Goal: Task Accomplishment & Management: Manage account settings

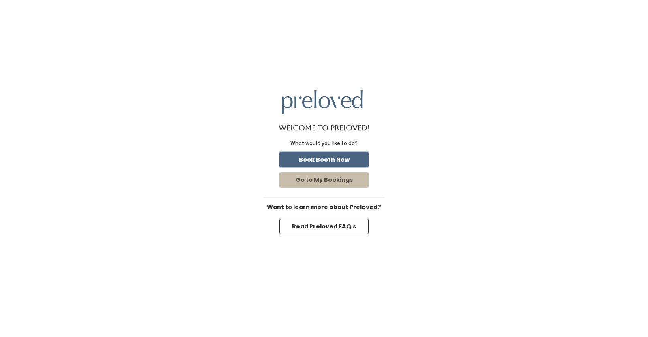
click at [318, 160] on button "Book Booth Now" at bounding box center [323, 159] width 89 height 15
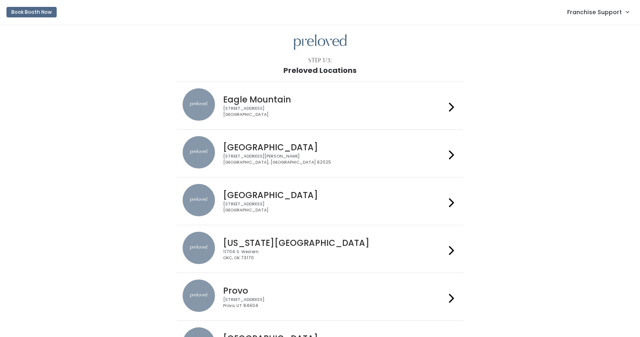
click at [587, 7] on link "Franchise Support" at bounding box center [598, 11] width 78 height 17
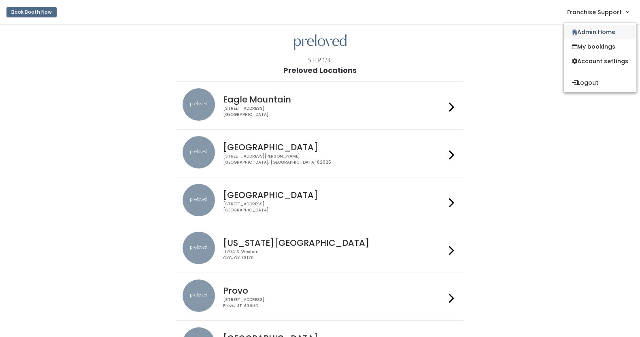
click at [592, 32] on link "Admin Home" at bounding box center [600, 32] width 72 height 15
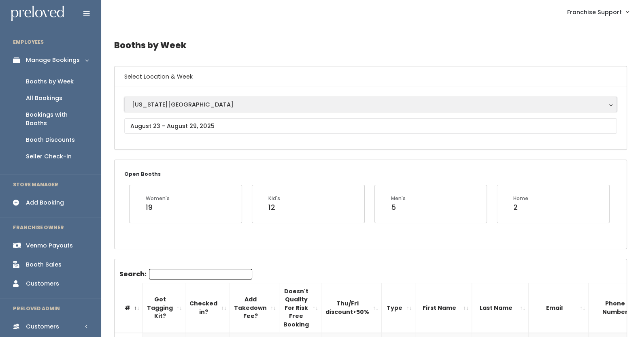
click at [204, 108] on div "[US_STATE][GEOGRAPHIC_DATA]" at bounding box center [370, 104] width 477 height 9
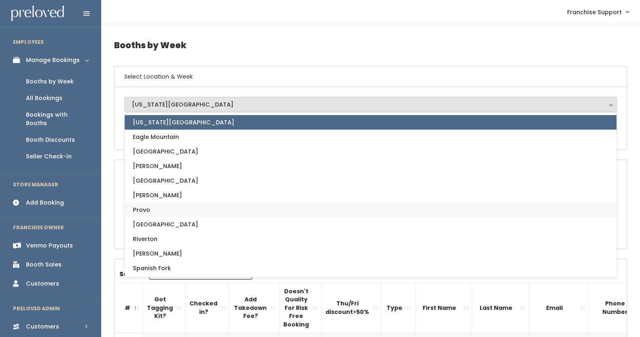
click at [172, 209] on link "Provo" at bounding box center [371, 209] width 492 height 15
select select "1"
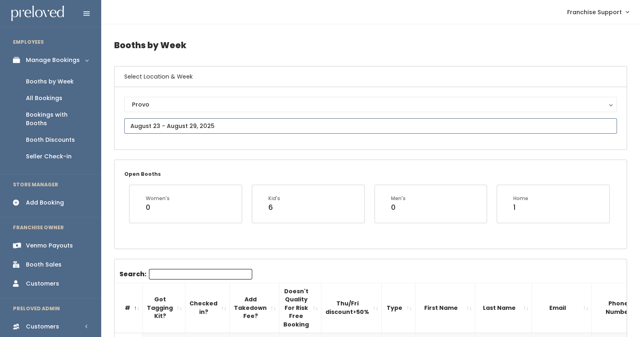
click at [158, 126] on input "text" at bounding box center [370, 125] width 493 height 15
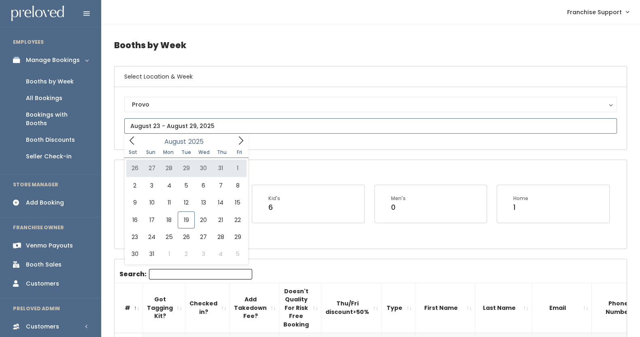
click at [238, 144] on icon at bounding box center [240, 140] width 9 height 9
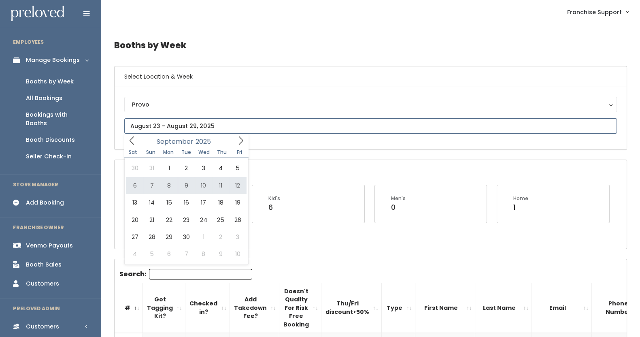
type input "[DATE] to [DATE]"
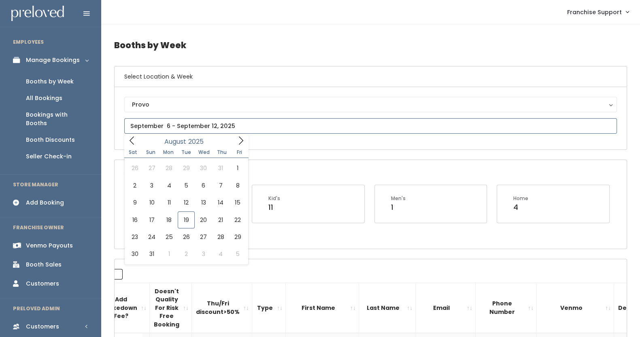
click at [202, 125] on input "text" at bounding box center [370, 125] width 493 height 15
click at [241, 139] on icon at bounding box center [241, 140] width 4 height 8
click at [238, 141] on icon at bounding box center [240, 140] width 9 height 9
type input "October 4 to October 10"
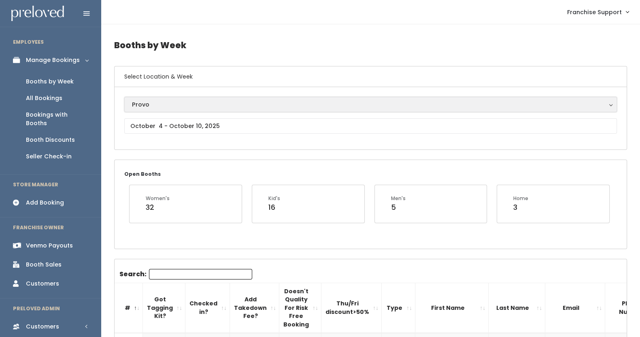
click at [173, 106] on div "Provo" at bounding box center [370, 104] width 477 height 9
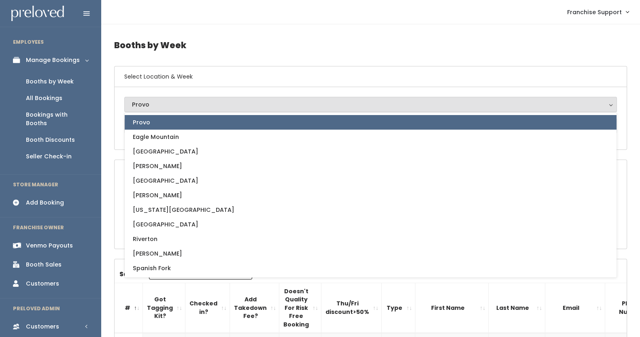
click at [202, 121] on link "Provo" at bounding box center [371, 122] width 492 height 15
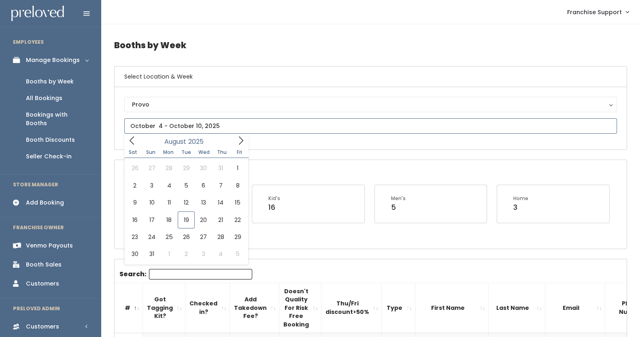
click at [175, 129] on input "text" at bounding box center [370, 125] width 493 height 15
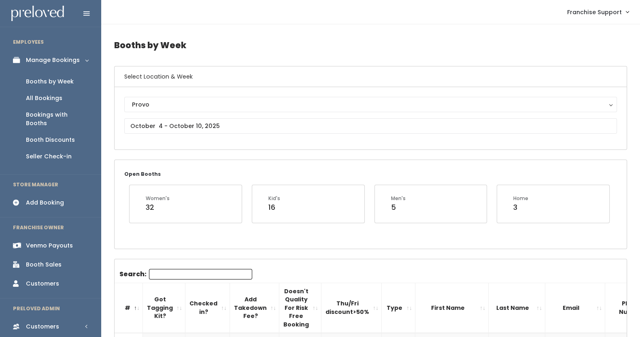
click at [249, 138] on div "Provo Eagle Mountain Edwardsville Holladay Houston Layton Oklahoma City Rexburg…" at bounding box center [370, 118] width 493 height 43
click at [220, 121] on input "text" at bounding box center [370, 125] width 493 height 15
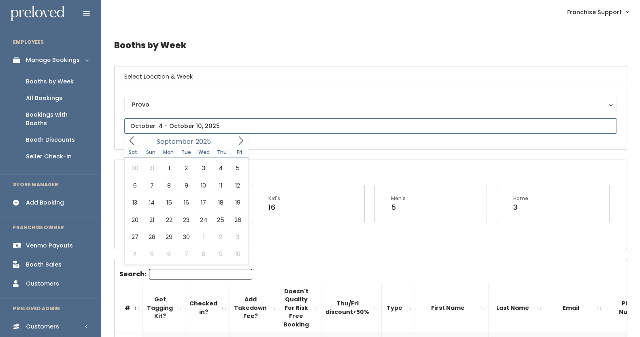
click at [240, 143] on icon at bounding box center [241, 140] width 4 height 8
type input "[DATE] to [DATE]"
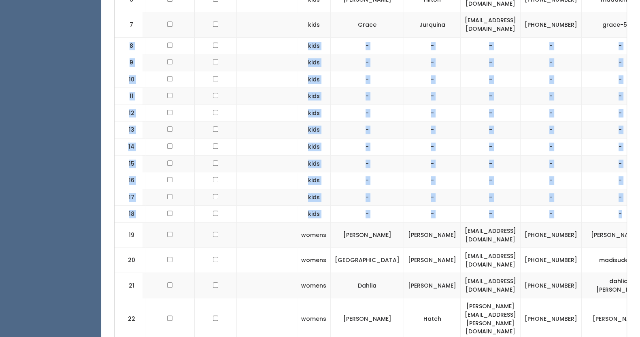
scroll to position [0, 105]
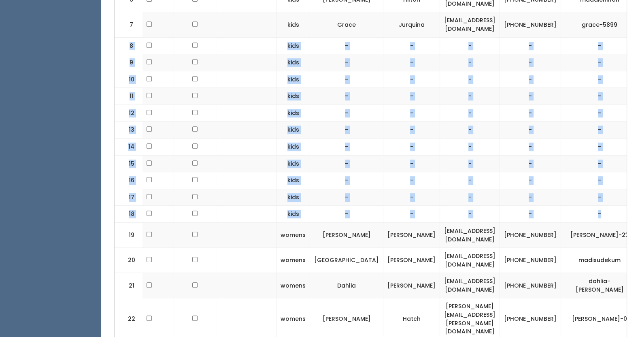
drag, startPoint x: 119, startPoint y: 42, endPoint x: 613, endPoint y: 207, distance: 520.5
